Goal: Information Seeking & Learning: Understand process/instructions

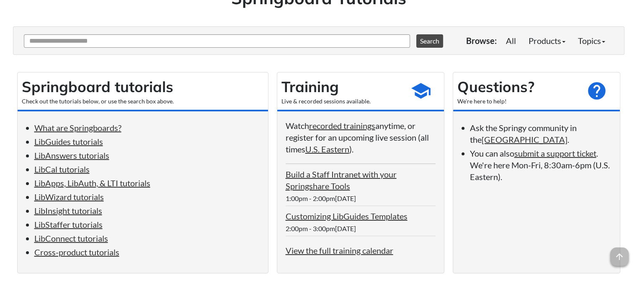
scroll to position [85, 0]
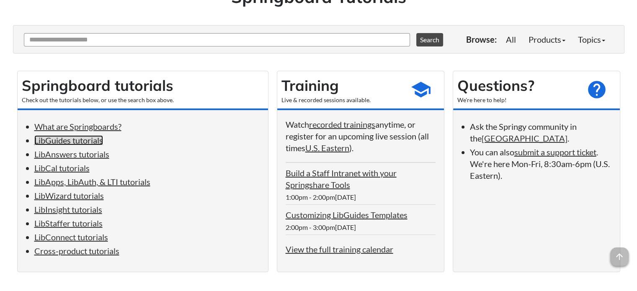
click at [72, 141] on link "LibGuides tutorials" at bounding box center [68, 140] width 69 height 10
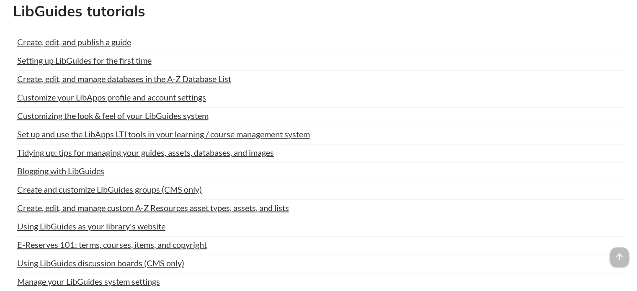
scroll to position [412, 0]
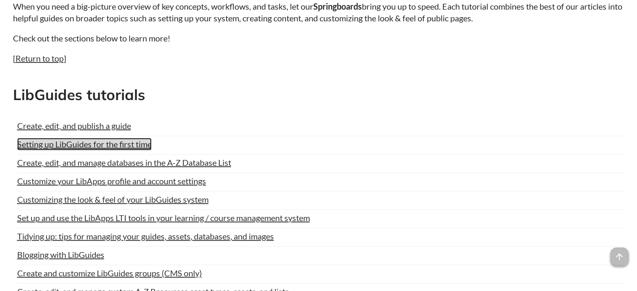
click at [142, 141] on link "Setting up LibGuides for the first time" at bounding box center [84, 144] width 134 height 13
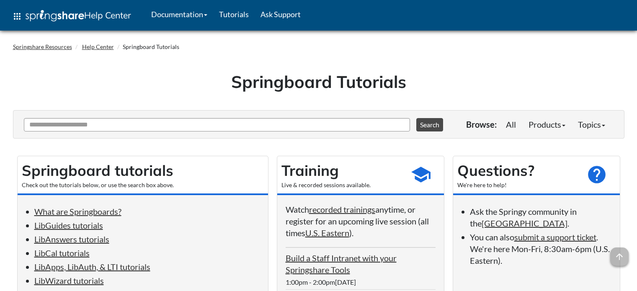
scroll to position [412, 0]
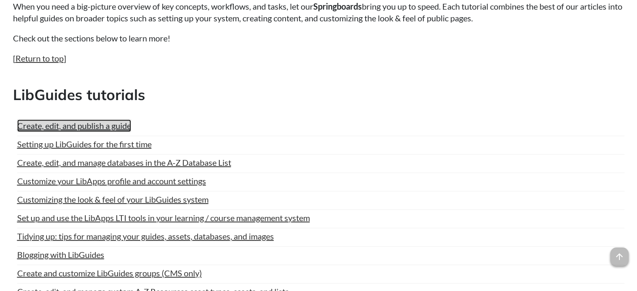
click at [104, 123] on link "Create, edit, and publish a guide" at bounding box center [74, 125] width 114 height 13
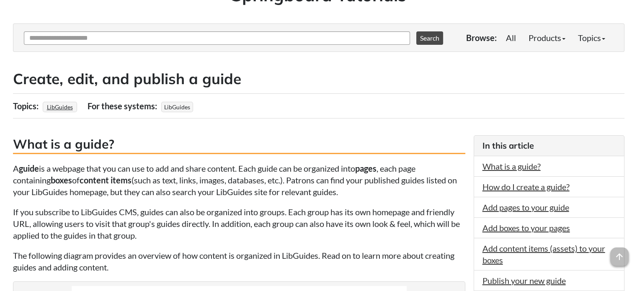
scroll to position [102, 0]
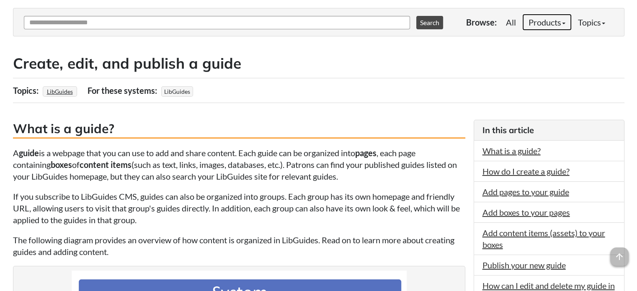
click at [552, 18] on link "Products" at bounding box center [546, 22] width 49 height 17
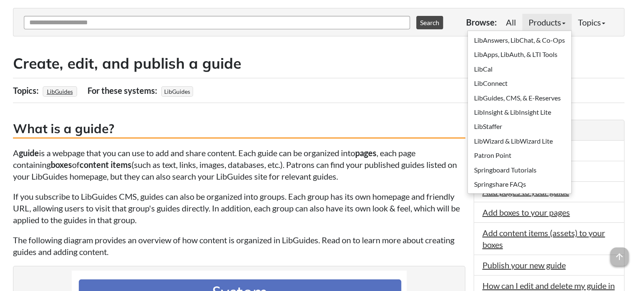
click at [597, 70] on h2 "Create, edit, and publish a guide" at bounding box center [318, 63] width 611 height 21
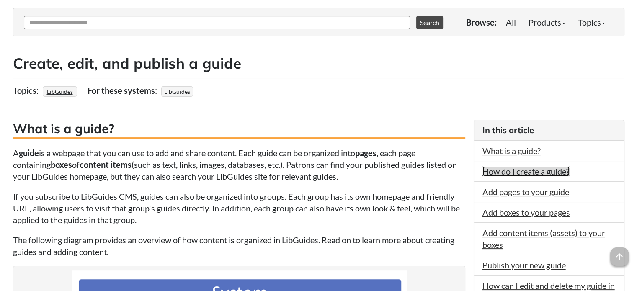
click at [539, 173] on link "How do I create a guide?" at bounding box center [525, 171] width 87 height 10
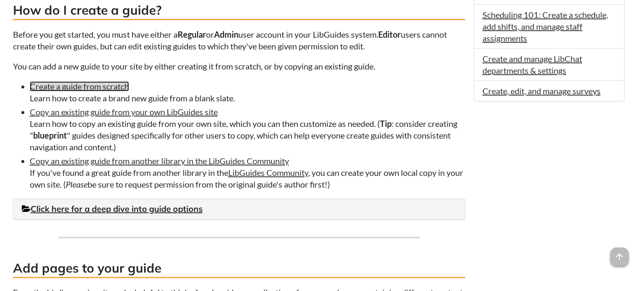
click at [125, 89] on link "Create a guide from scratch" at bounding box center [79, 86] width 99 height 10
